Goal: Information Seeking & Learning: Understand process/instructions

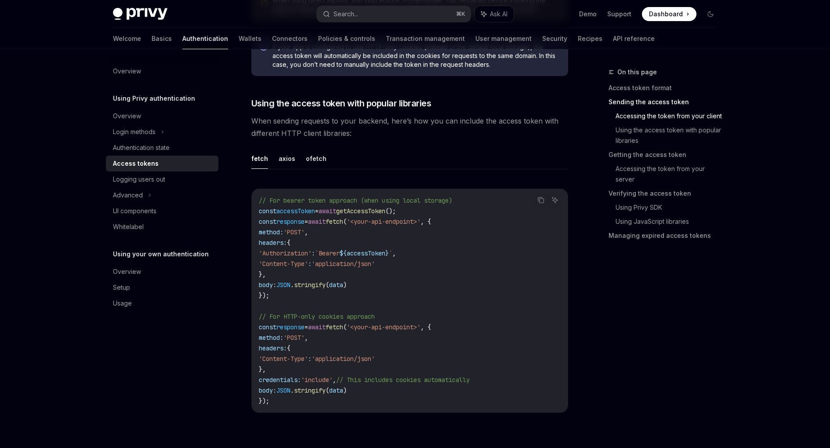
scroll to position [740, 0]
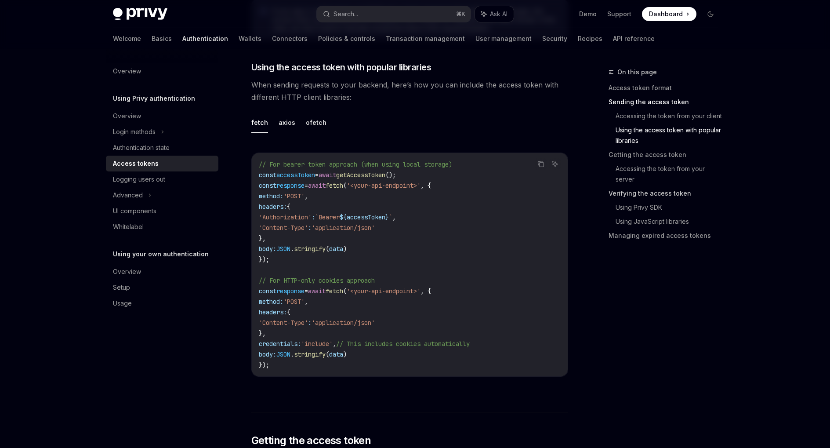
click at [647, 196] on link "Verifying the access token" at bounding box center [666, 193] width 116 height 14
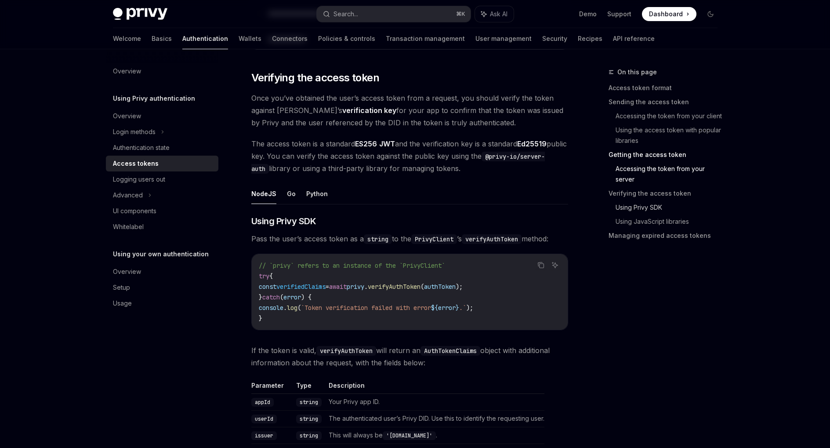
scroll to position [1245, 0]
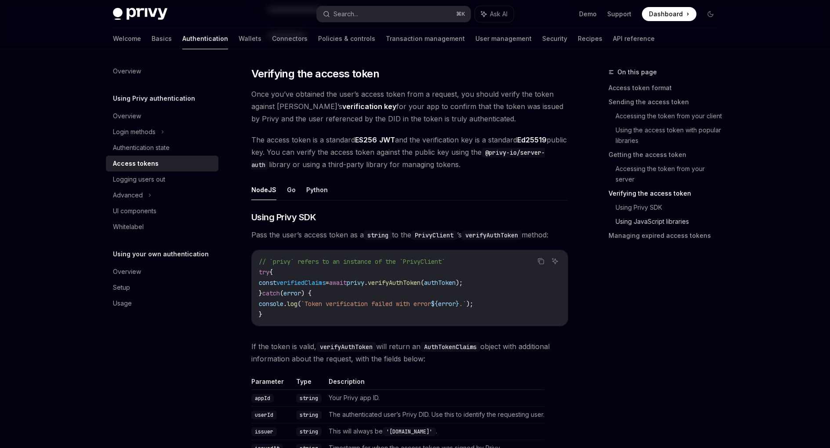
click at [642, 225] on link "Using JavaScript libraries" at bounding box center [669, 221] width 109 height 14
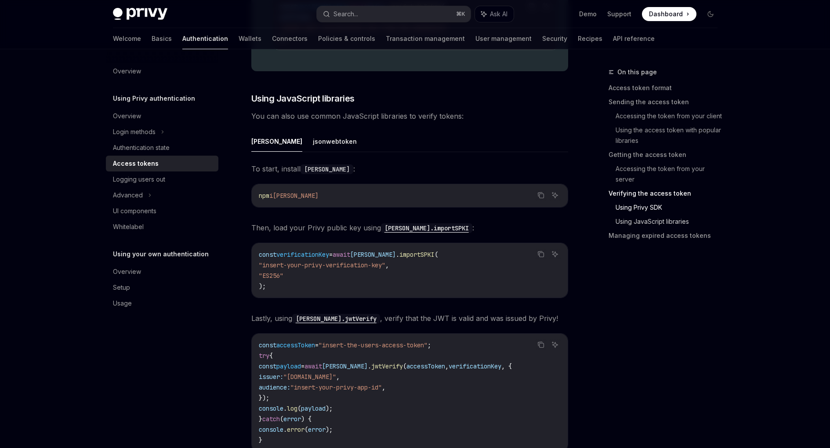
scroll to position [1875, 0]
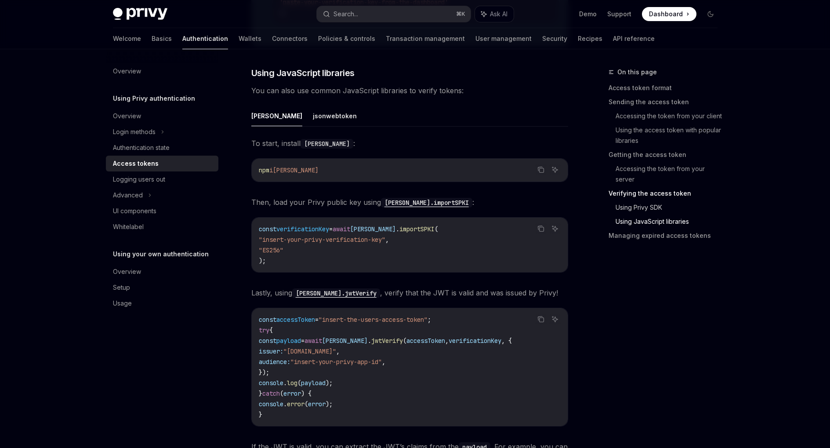
click at [638, 211] on link "Using Privy SDK" at bounding box center [669, 207] width 109 height 14
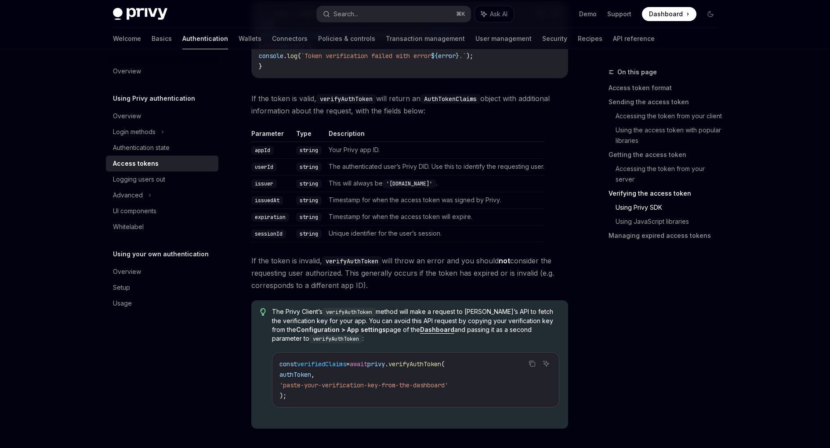
scroll to position [1455, 0]
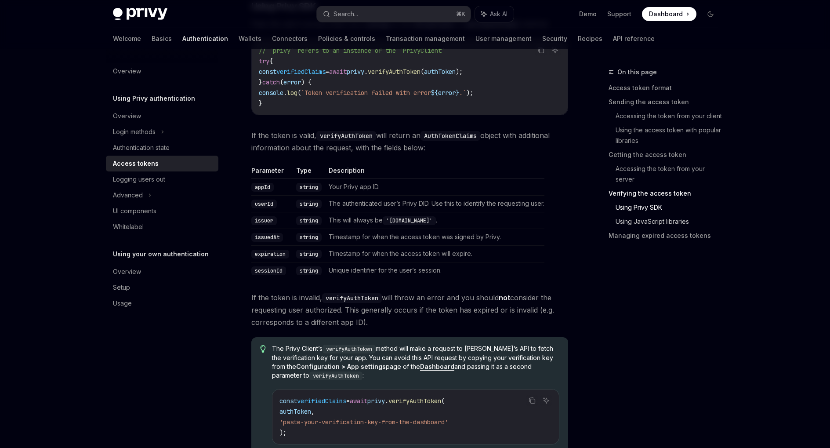
click at [619, 221] on link "Using JavaScript libraries" at bounding box center [669, 221] width 109 height 14
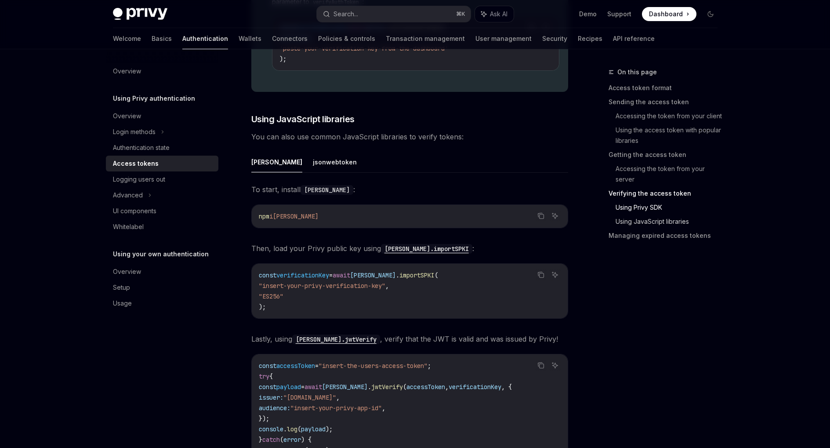
scroll to position [1875, 0]
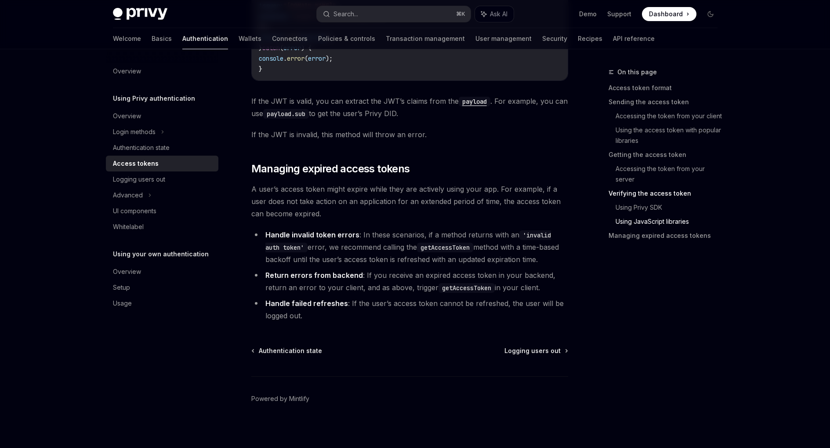
scroll to position [2224, 0]
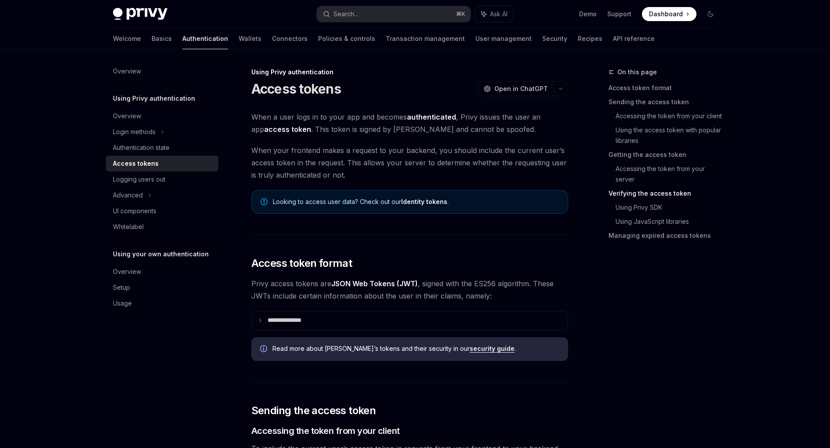
scroll to position [1245, 0]
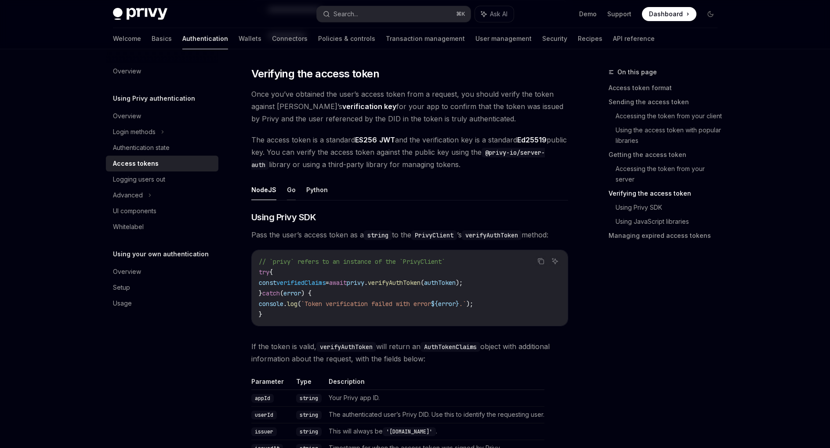
click at [288, 191] on button "Go" at bounding box center [291, 189] width 9 height 21
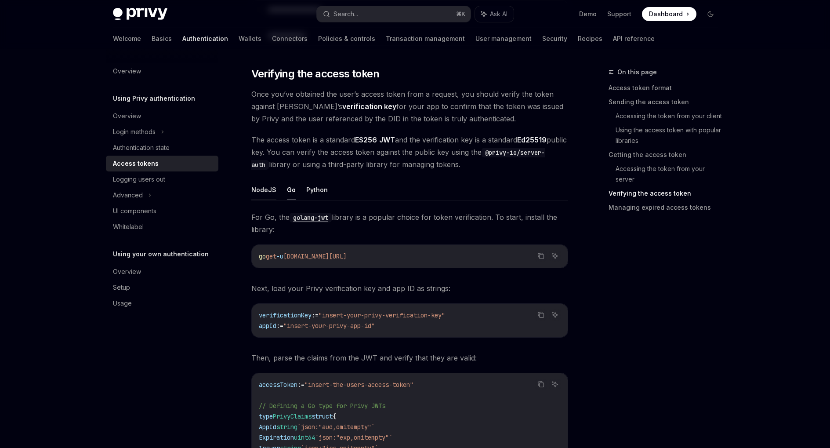
click at [271, 193] on button "NodeJS" at bounding box center [263, 189] width 25 height 21
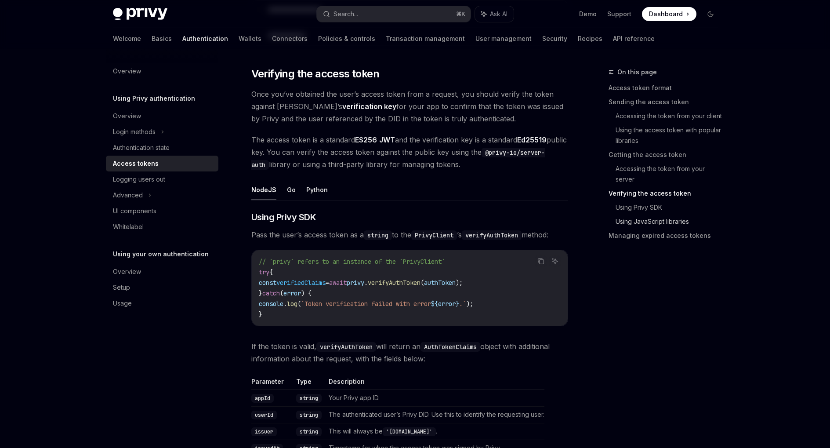
click at [643, 220] on link "Using JavaScript libraries" at bounding box center [669, 221] width 109 height 14
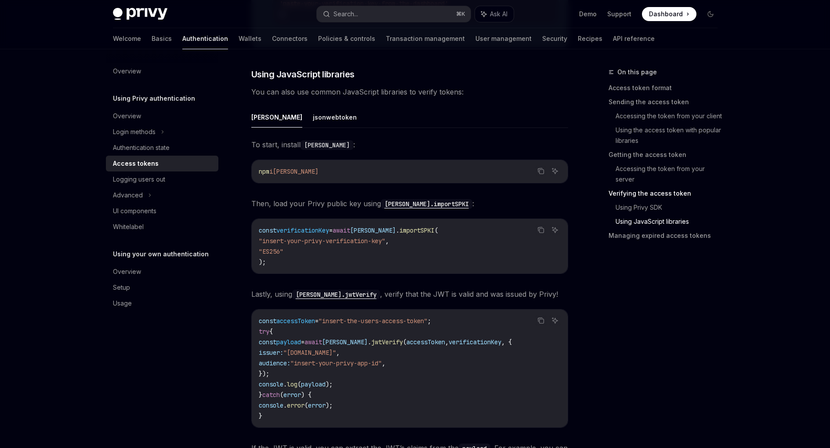
scroll to position [1875, 0]
click at [414, 203] on code "[PERSON_NAME].importSPKI" at bounding box center [426, 203] width 91 height 10
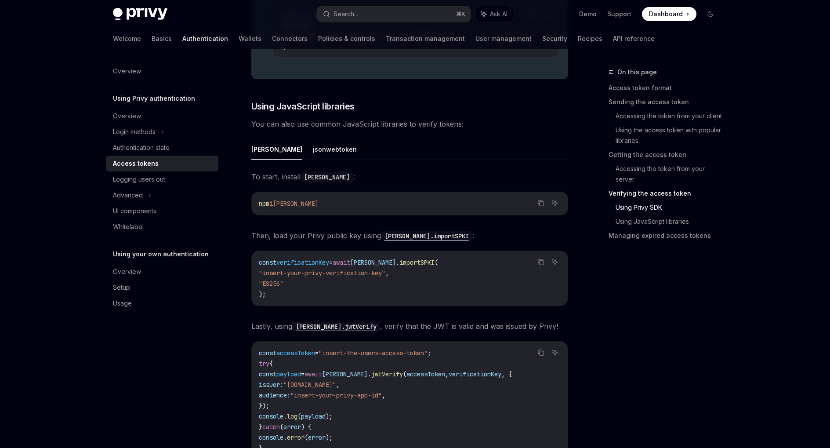
scroll to position [1841, 0]
click at [313, 150] on button "jsonwebtoken" at bounding box center [335, 149] width 44 height 21
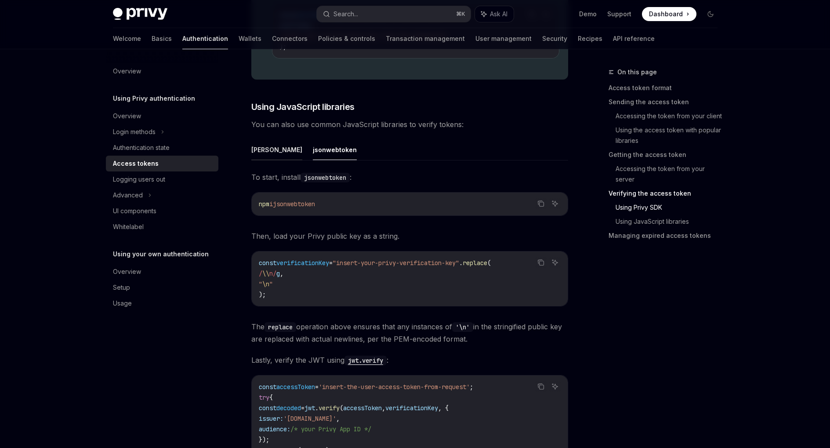
click at [253, 155] on button "[PERSON_NAME]" at bounding box center [276, 149] width 51 height 21
type textarea "*"
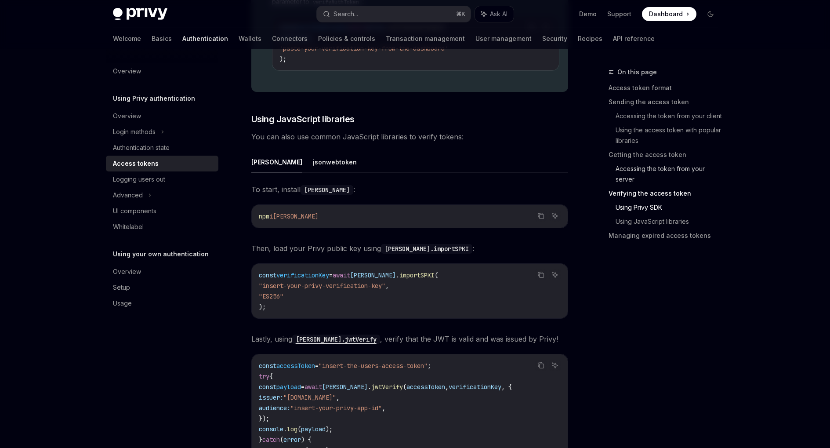
click at [650, 173] on link "Accessing the token from your server" at bounding box center [669, 174] width 109 height 25
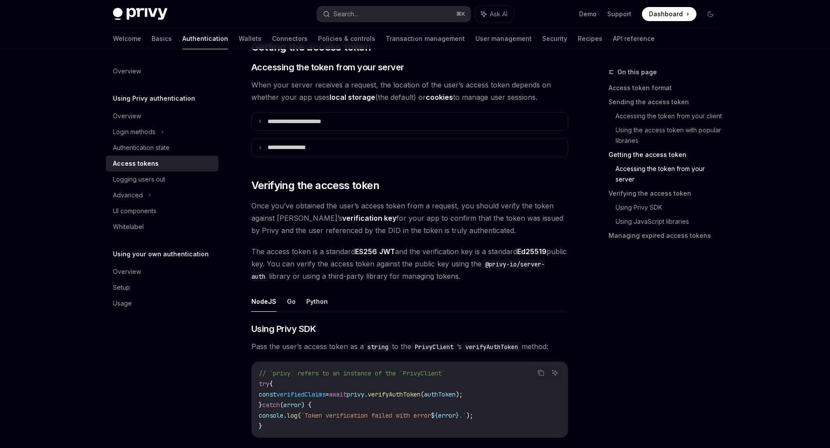
scroll to position [1127, 0]
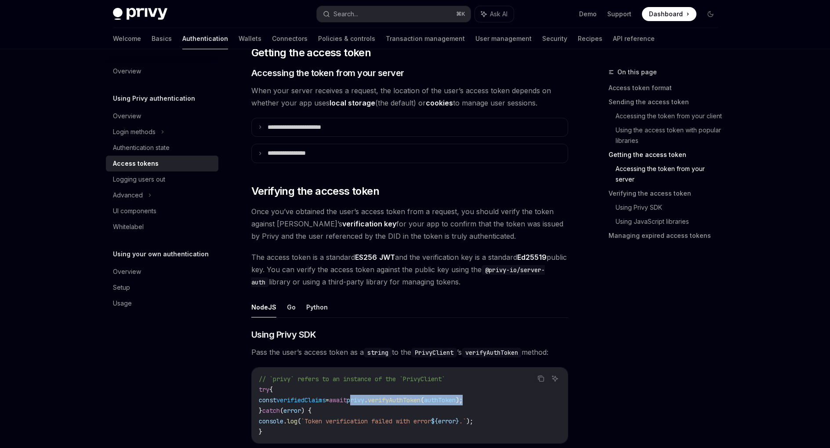
drag, startPoint x: 372, startPoint y: 398, endPoint x: 501, endPoint y: 397, distance: 128.2
click at [501, 397] on code "// `privy` refers to an instance of the `PrivyClient` try { const verifiedClaim…" at bounding box center [410, 404] width 302 height 63
copy span "privy . verifyAuthToken ( authToken );"
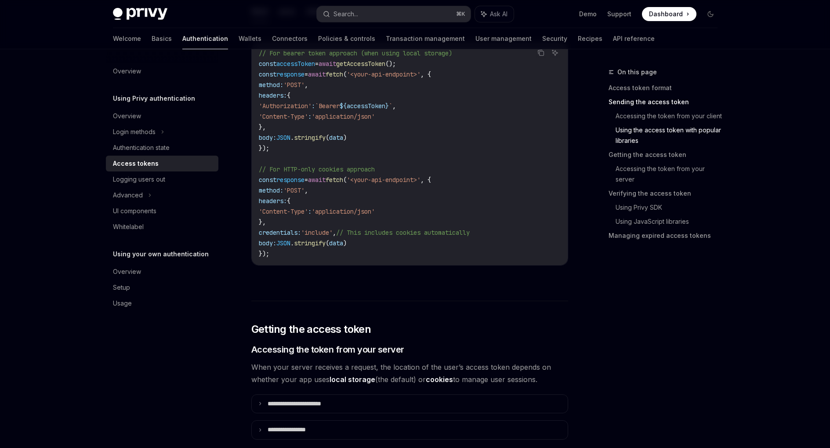
scroll to position [907, 0]
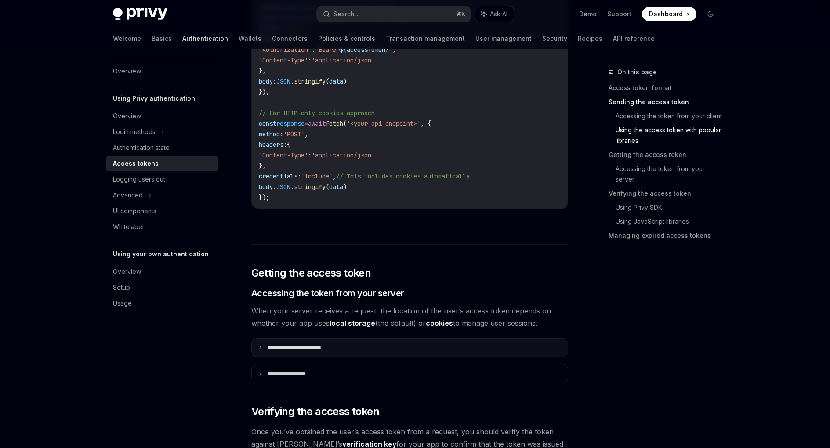
click at [302, 346] on p "**********" at bounding box center [303, 347] width 73 height 8
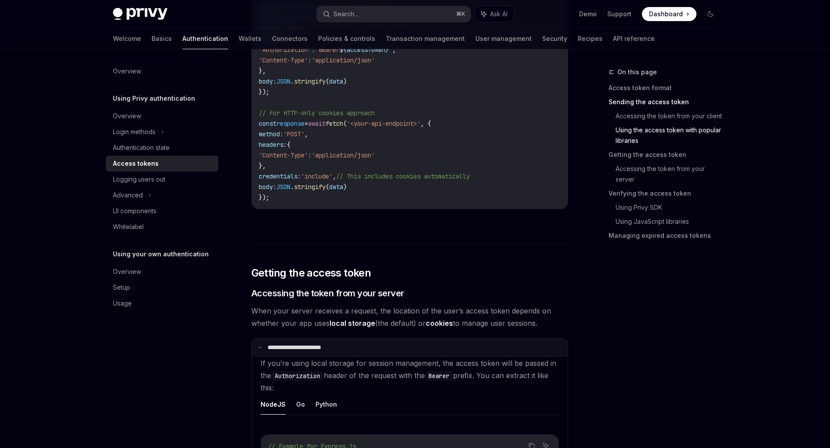
click at [303, 344] on p "**********" at bounding box center [302, 347] width 71 height 8
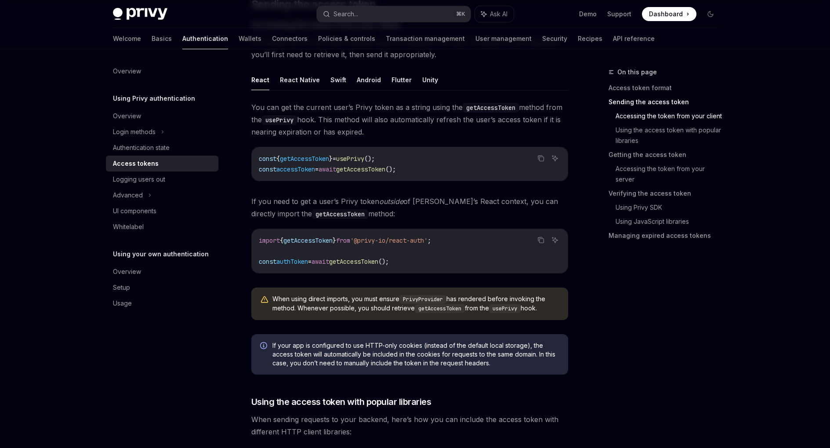
scroll to position [408, 0]
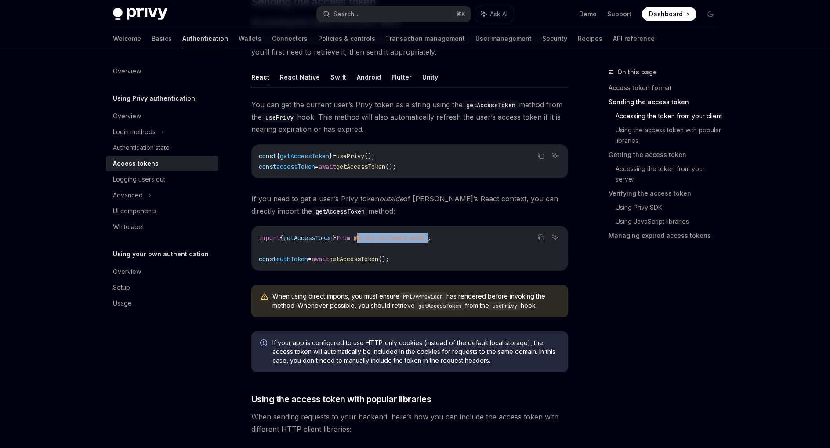
drag, startPoint x: 376, startPoint y: 237, endPoint x: 451, endPoint y: 236, distance: 74.2
click at [427, 236] on span "'@privy-io/react-auth'" at bounding box center [388, 238] width 77 height 8
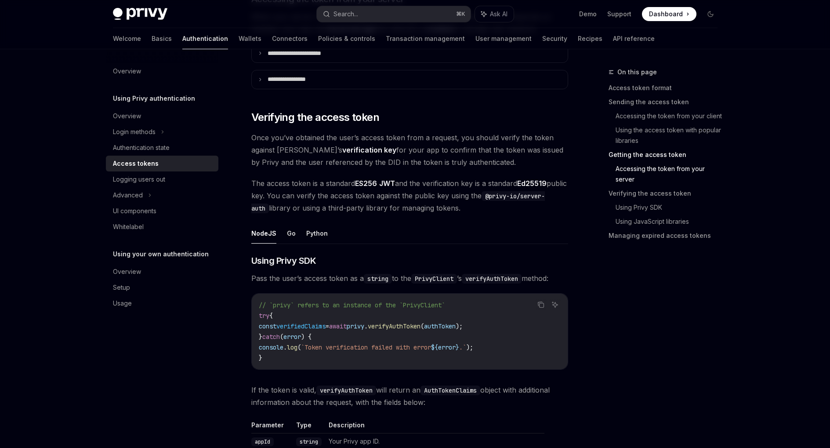
scroll to position [1202, 0]
drag, startPoint x: 433, startPoint y: 324, endPoint x: 394, endPoint y: 325, distance: 38.7
click at [420, 324] on span "verifyAuthToken" at bounding box center [394, 325] width 53 height 8
click at [364, 325] on span "privy" at bounding box center [356, 325] width 18 height 8
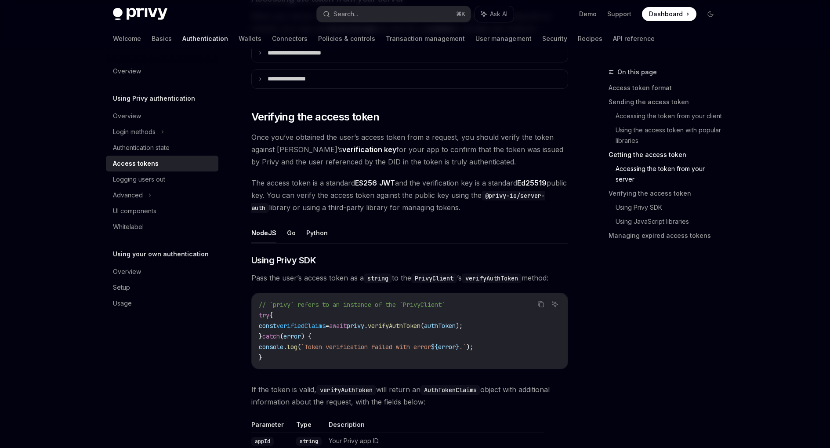
click at [401, 362] on div "// `privy` refers to an instance of the `PrivyClient` try { const verifiedClaim…" at bounding box center [410, 331] width 316 height 76
click at [284, 328] on span "verifiedClaims" at bounding box center [300, 325] width 49 height 8
copy code "const verifiedClaims = await privy . verifyAuthToken ( authToken );"
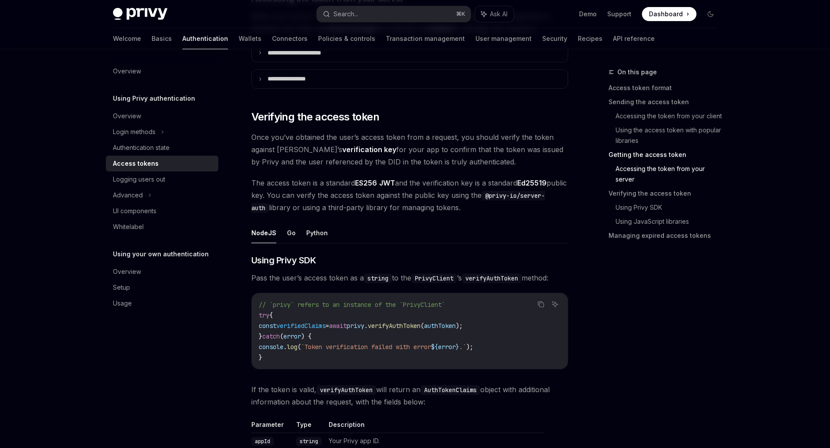
click at [297, 347] on span "log" at bounding box center [292, 347] width 11 height 8
click at [270, 322] on span "const" at bounding box center [268, 325] width 18 height 8
copy code "const verifiedClaims = await privy . verifyAuthToken ( authToken );"
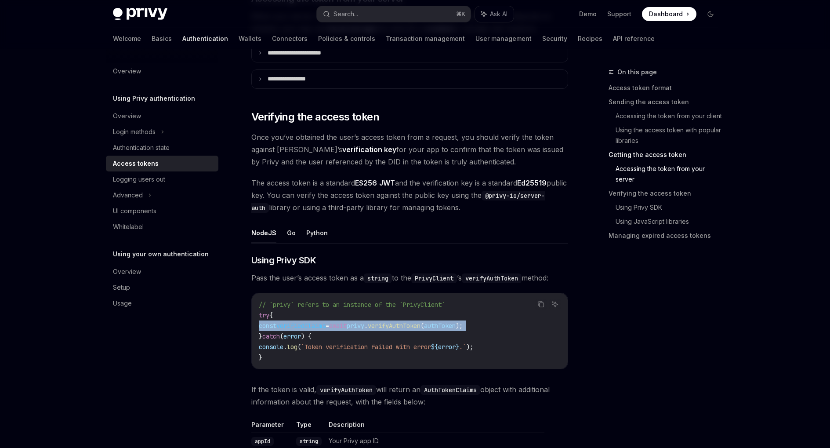
click at [299, 328] on span "verifiedClaims" at bounding box center [300, 325] width 49 height 8
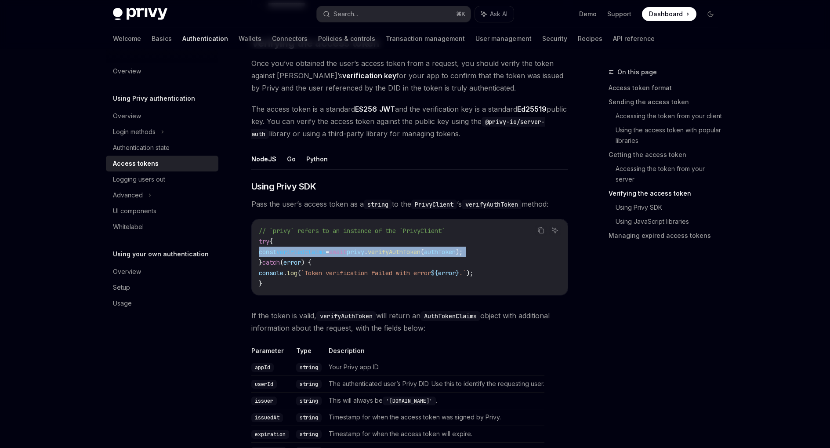
scroll to position [1345, 0]
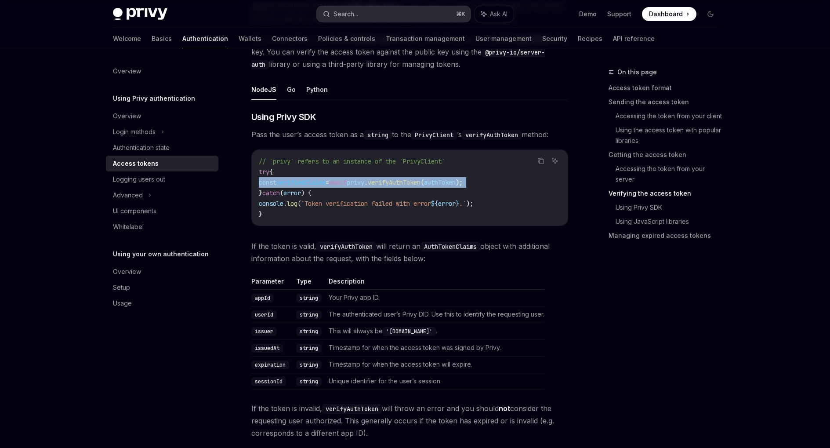
click at [358, 15] on div "Search..." at bounding box center [345, 14] width 25 height 11
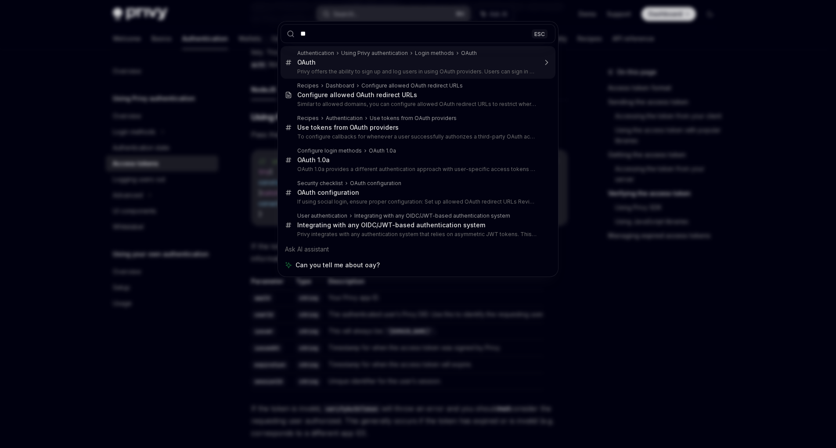
type input "*"
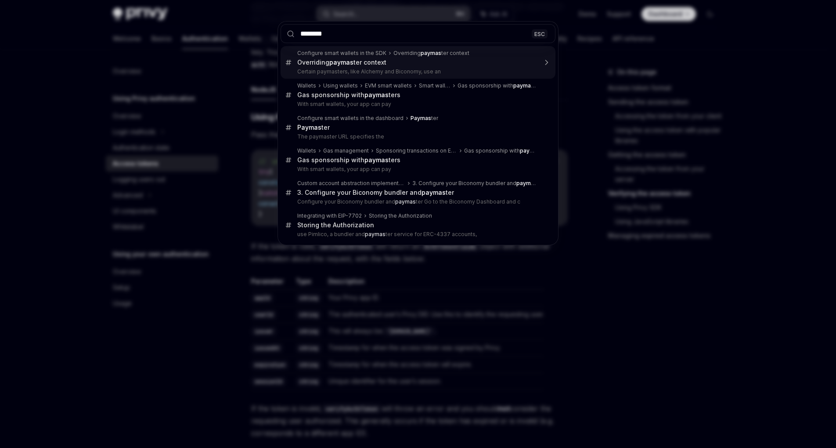
type input "*********"
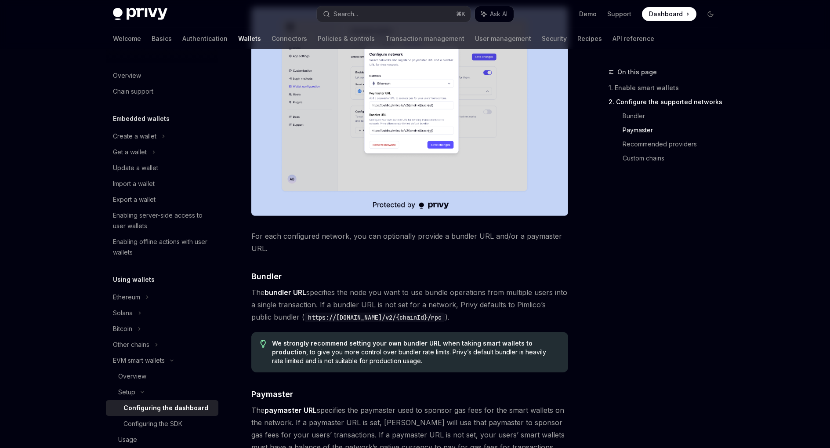
scroll to position [583, 0]
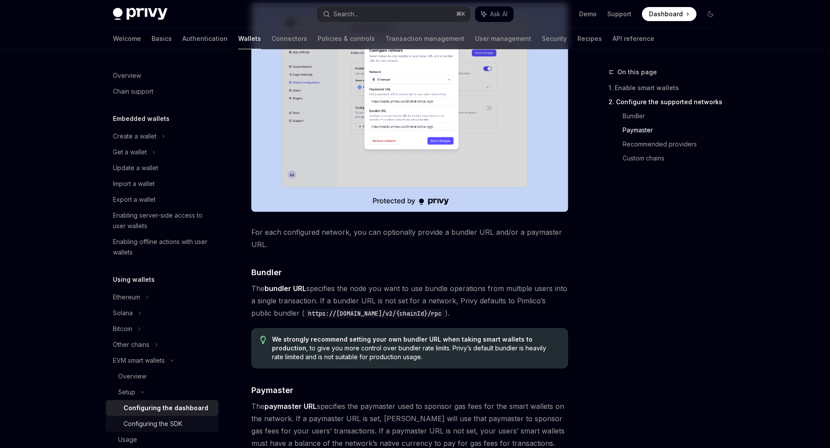
click at [171, 422] on div "Configuring the SDK" at bounding box center [152, 423] width 59 height 11
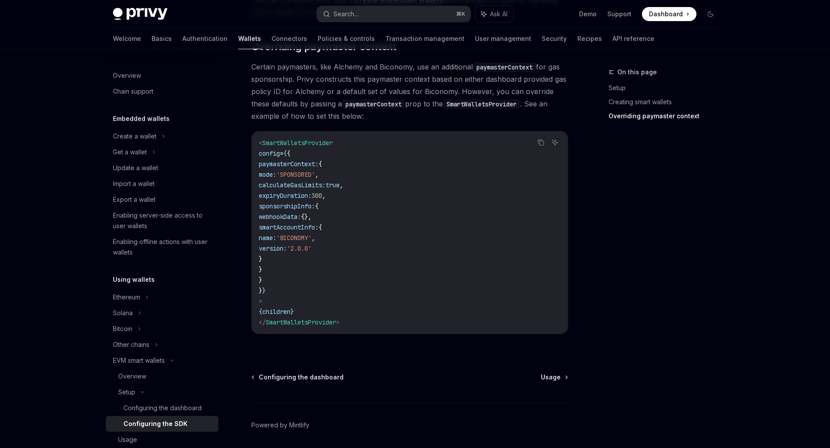
scroll to position [696, 0]
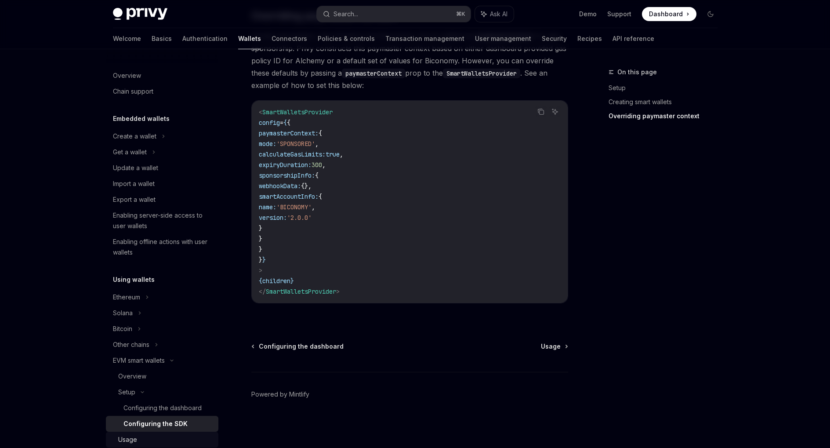
click at [126, 436] on div "Usage" at bounding box center [127, 439] width 19 height 11
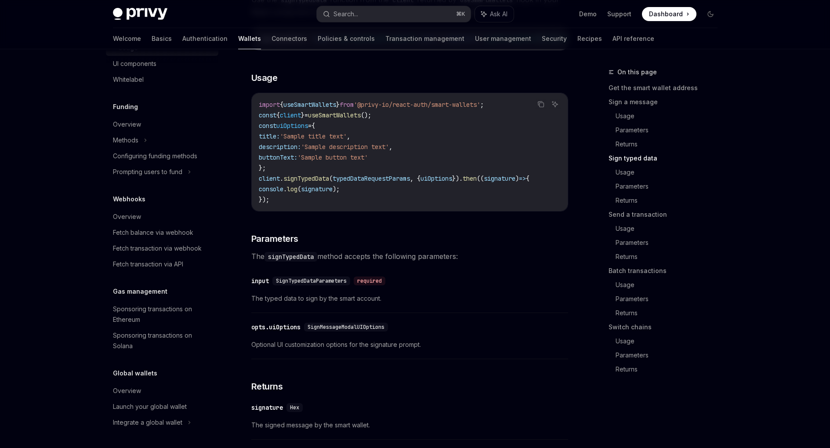
scroll to position [870, 0]
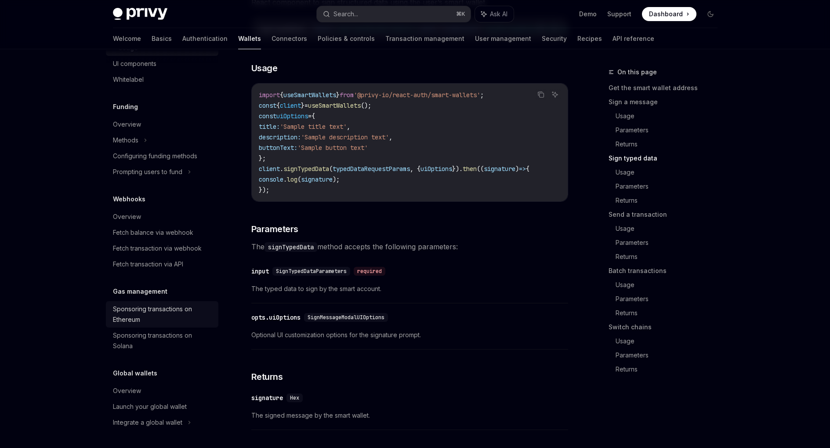
click at [168, 315] on div "Sponsoring transactions on Ethereum" at bounding box center [163, 313] width 100 height 21
type textarea "*"
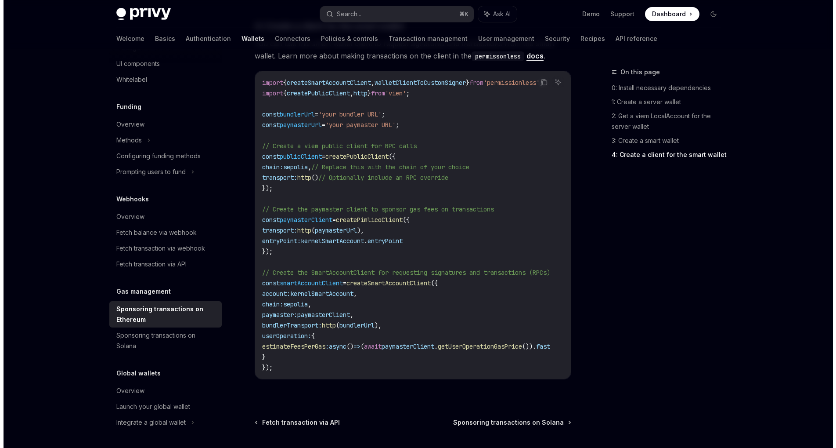
scroll to position [1025, 0]
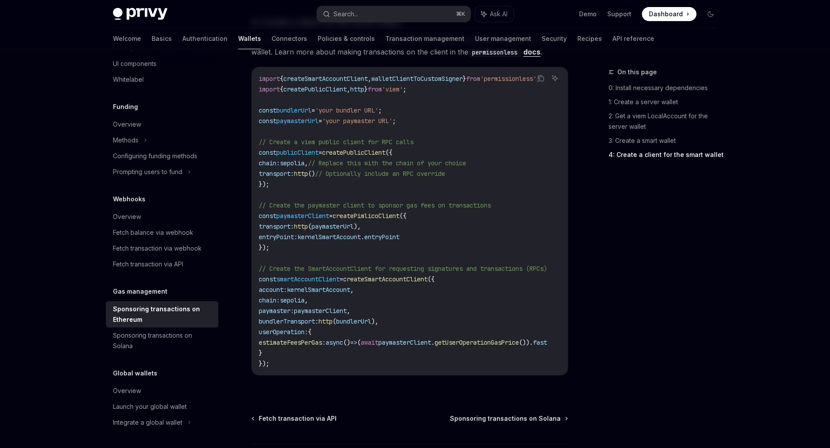
click at [383, 117] on span "'your paymaster URL'" at bounding box center [357, 121] width 70 height 8
click at [350, 13] on div "Search..." at bounding box center [345, 14] width 25 height 11
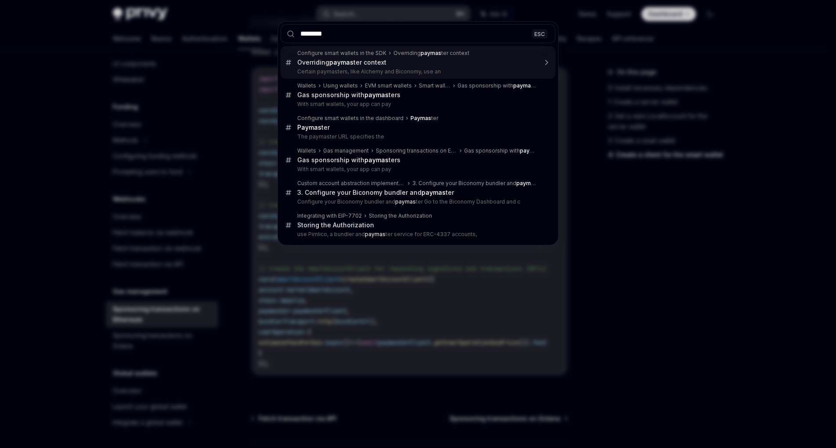
type input "*********"
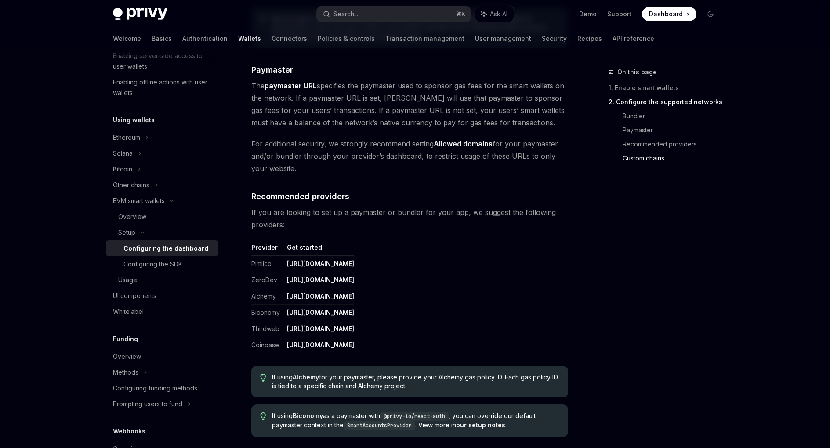
scroll to position [909, 0]
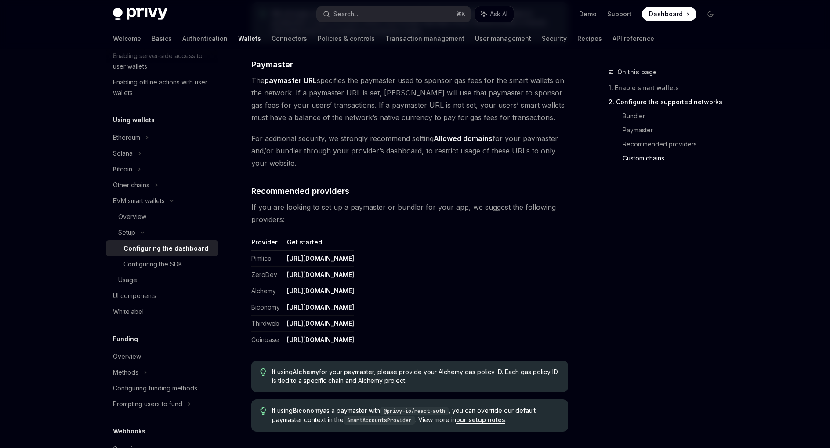
click at [354, 340] on link "https://www.coinbase.com/developer-platform/products/paymaster" at bounding box center [320, 340] width 67 height 8
click at [149, 15] on img at bounding box center [140, 14] width 54 height 12
type textarea "*"
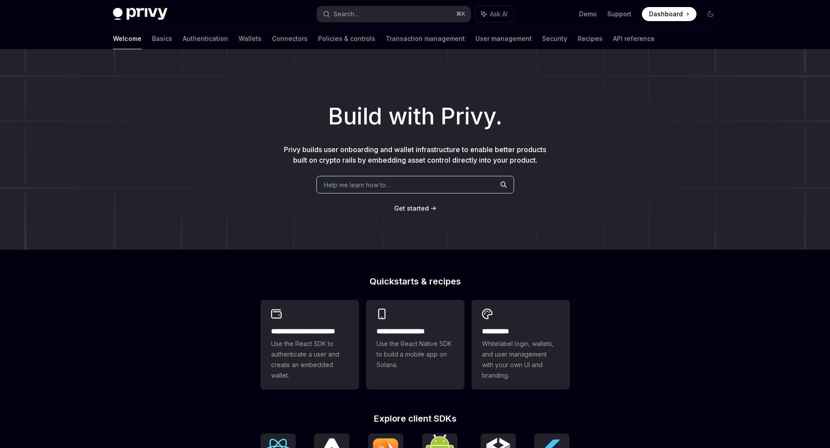
click at [669, 14] on span "Dashboard" at bounding box center [666, 14] width 34 height 9
